Goal: Transaction & Acquisition: Download file/media

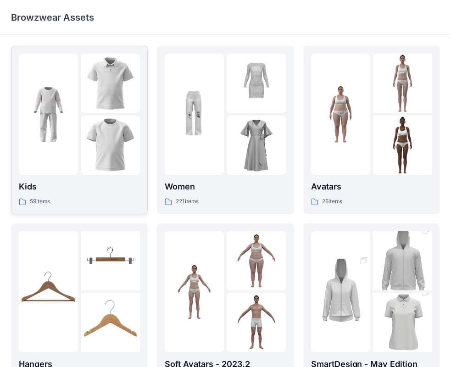
click at [79, 188] on p "Kids" at bounding box center [79, 186] width 121 height 13
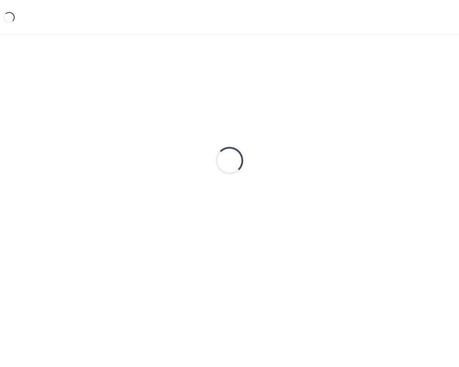
click at [79, 188] on div "Loading..." at bounding box center [229, 160] width 437 height 229
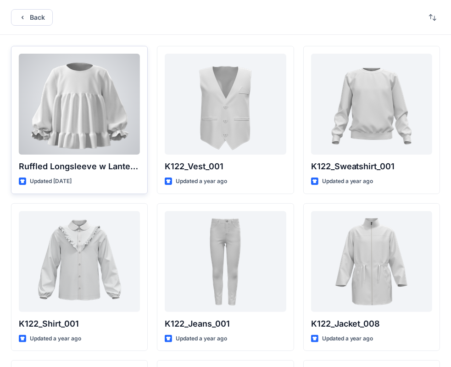
click at [109, 106] on div at bounding box center [79, 104] width 121 height 101
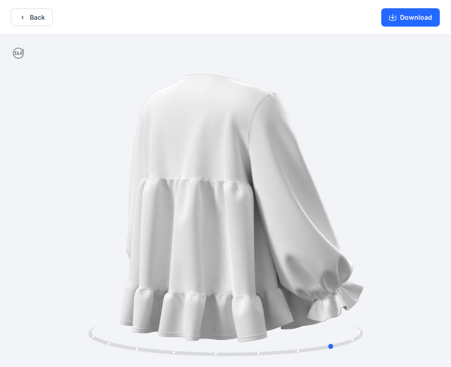
drag, startPoint x: 300, startPoint y: 182, endPoint x: 134, endPoint y: 199, distance: 166.9
click at [134, 199] on div at bounding box center [225, 202] width 451 height 334
click at [417, 15] on button "Download" at bounding box center [410, 17] width 59 height 18
click at [38, 19] on button "Back" at bounding box center [32, 17] width 42 height 18
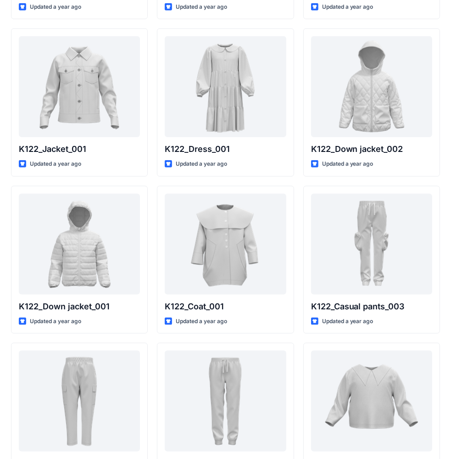
scroll to position [646, 0]
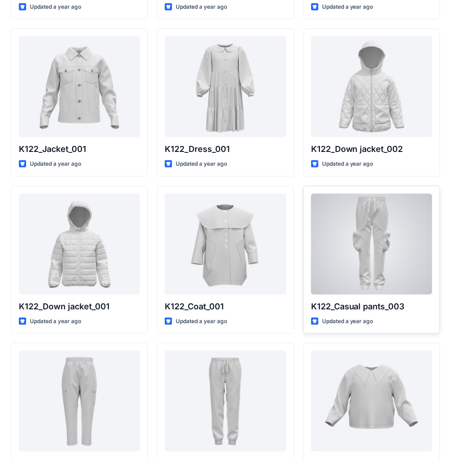
click at [365, 235] on div at bounding box center [371, 244] width 121 height 101
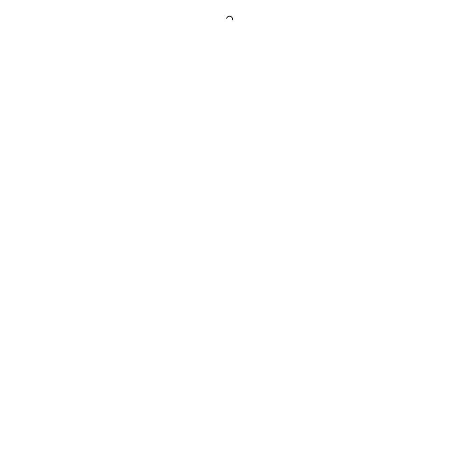
click at [365, 235] on div at bounding box center [229, 229] width 459 height 459
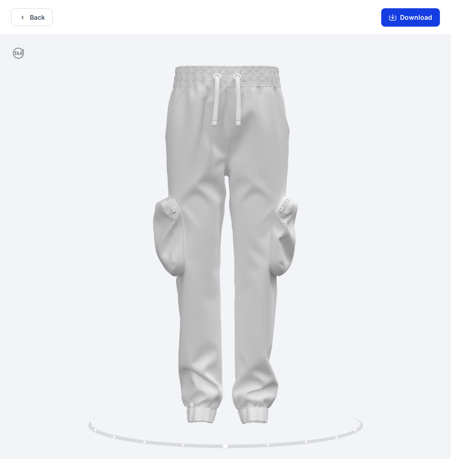
click at [417, 15] on button "Download" at bounding box center [410, 17] width 59 height 18
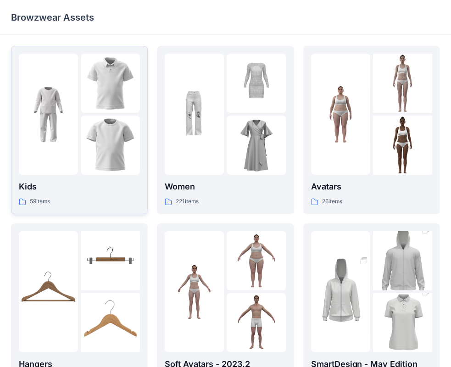
click at [54, 152] on div at bounding box center [48, 114] width 59 height 121
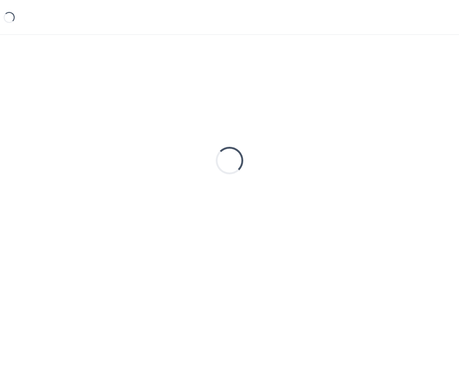
click at [54, 152] on div "Loading..." at bounding box center [229, 160] width 437 height 229
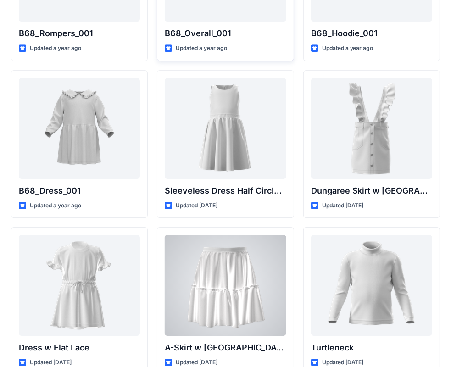
scroll to position [1866, 0]
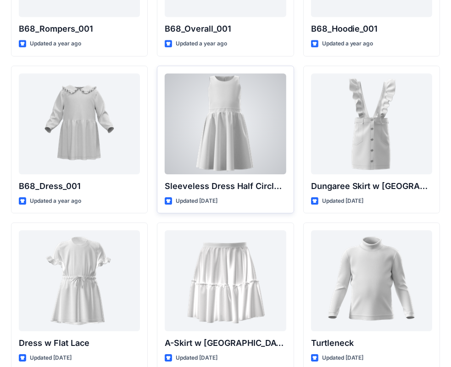
click at [251, 145] on div at bounding box center [225, 123] width 121 height 101
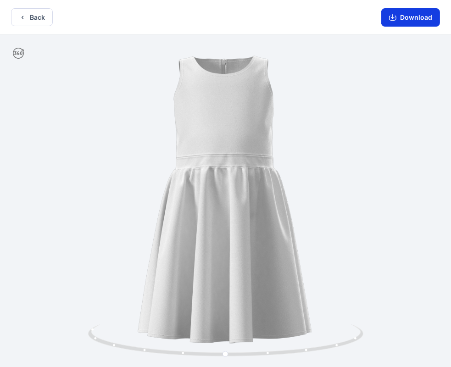
click at [412, 24] on button "Download" at bounding box center [410, 17] width 59 height 18
click at [411, 14] on button "Download" at bounding box center [410, 17] width 59 height 18
click at [419, 18] on button "Download" at bounding box center [410, 17] width 59 height 18
